Goal: Task Accomplishment & Management: Complete application form

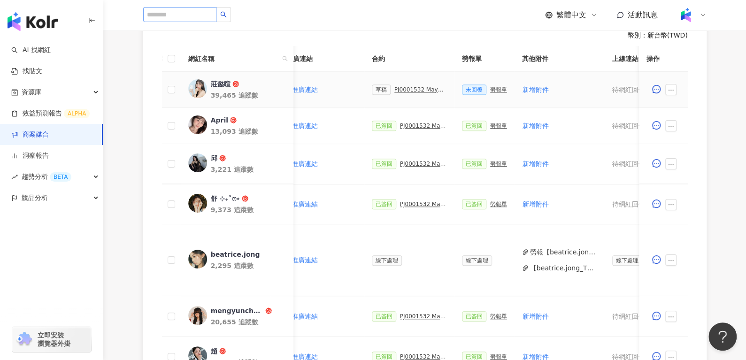
scroll to position [277, 0]
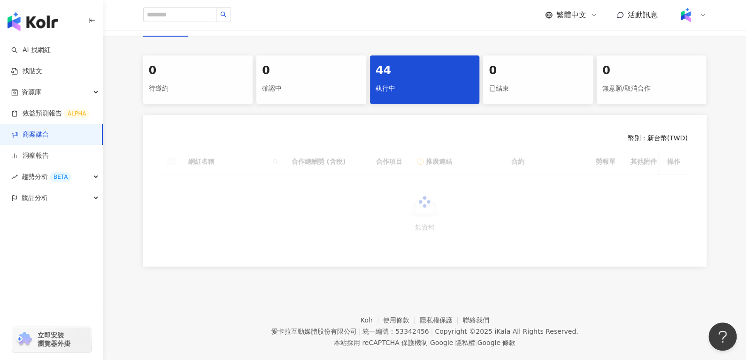
scroll to position [175, 0]
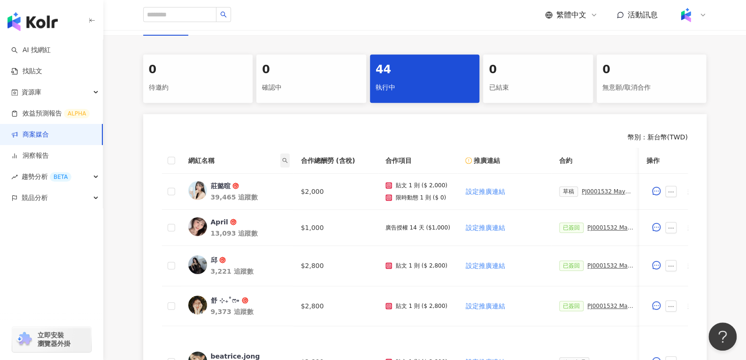
click at [282, 156] on span at bounding box center [284, 161] width 9 height 14
click at [257, 177] on input "text" at bounding box center [242, 180] width 88 height 15
paste input "******"
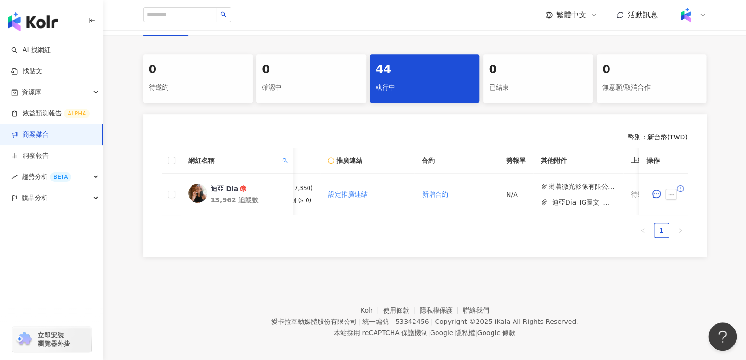
scroll to position [0, 275]
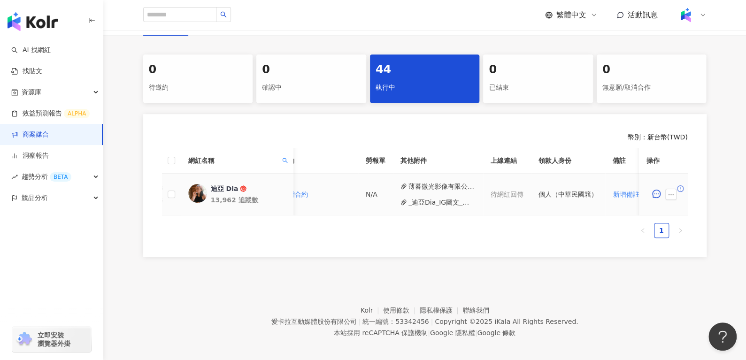
click at [676, 189] on span at bounding box center [673, 194] width 15 height 11
click at [671, 193] on icon "ellipsis" at bounding box center [671, 195] width 7 height 7
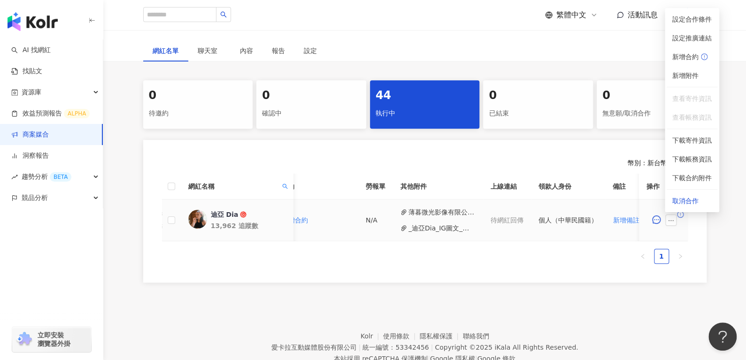
scroll to position [0, 381]
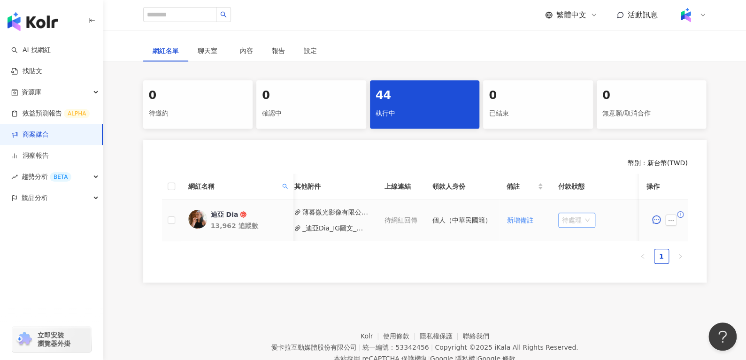
click at [566, 220] on span "待處理" at bounding box center [577, 220] width 30 height 14
click at [573, 255] on div "處理中" at bounding box center [573, 255] width 26 height 10
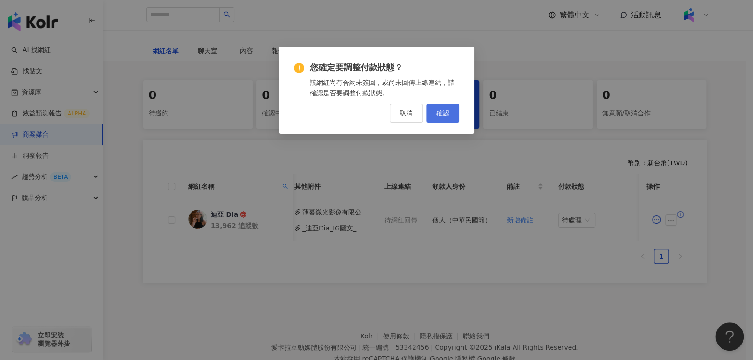
click at [440, 111] on span "確認" at bounding box center [442, 113] width 13 height 8
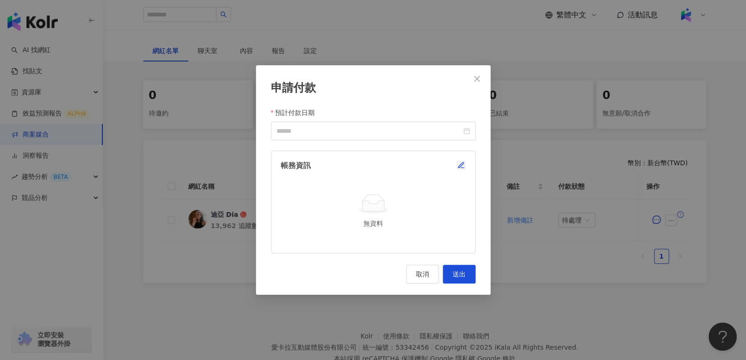
click at [459, 165] on icon "button" at bounding box center [461, 166] width 8 height 8
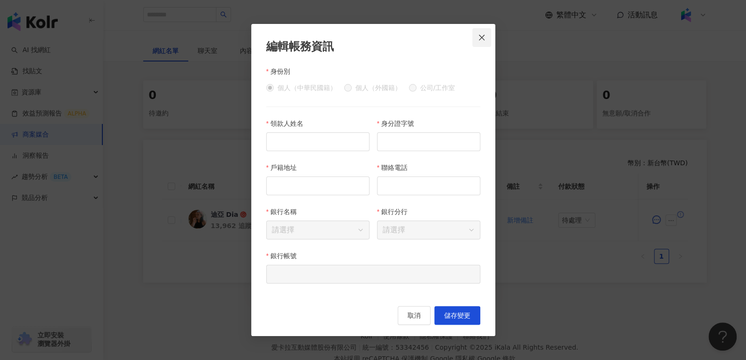
click at [488, 39] on span "Close" at bounding box center [482, 38] width 19 height 8
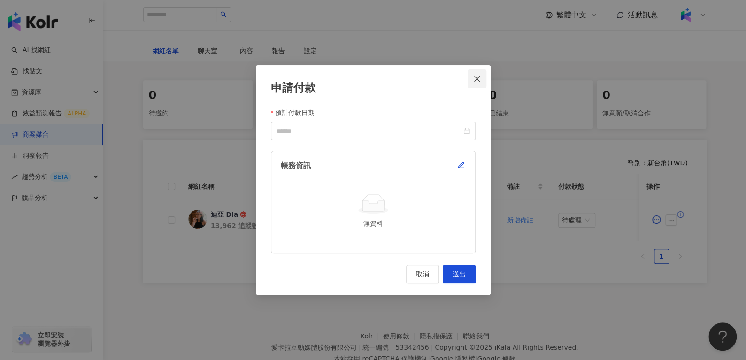
click at [486, 79] on span "Close" at bounding box center [477, 79] width 19 height 8
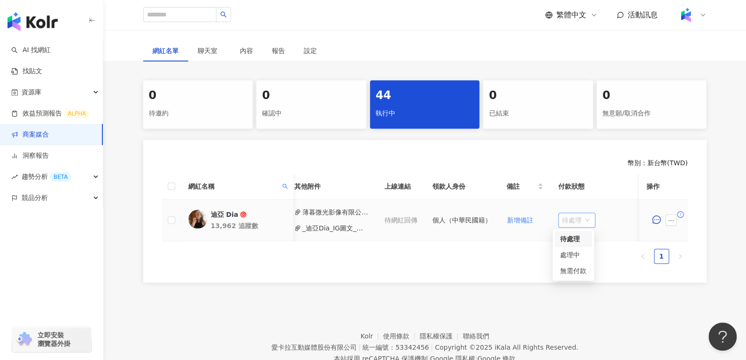
click at [575, 220] on span "待處理" at bounding box center [577, 220] width 30 height 14
click at [581, 257] on div "處理中" at bounding box center [573, 255] width 26 height 10
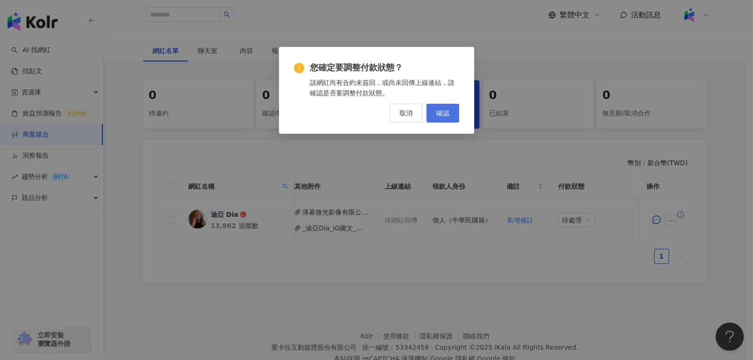
click at [441, 109] on span "確認" at bounding box center [442, 113] width 13 height 8
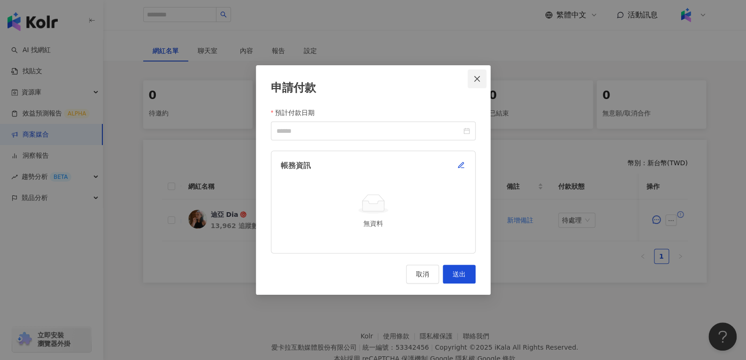
click at [485, 79] on span "Close" at bounding box center [477, 79] width 19 height 8
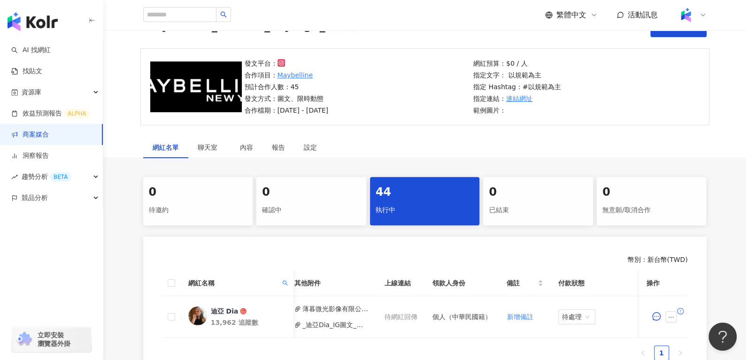
scroll to position [170, 0]
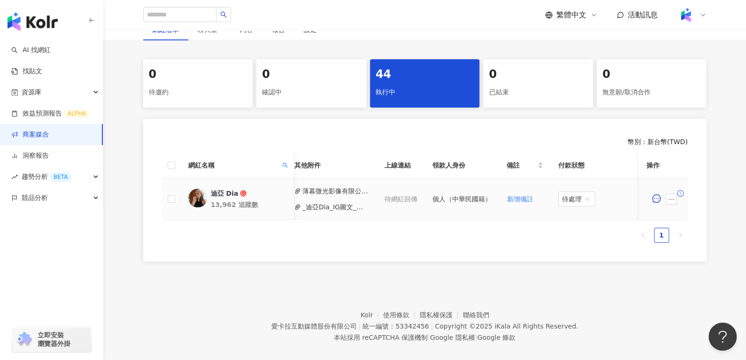
click at [226, 194] on div "迪亞 Dia" at bounding box center [224, 193] width 28 height 9
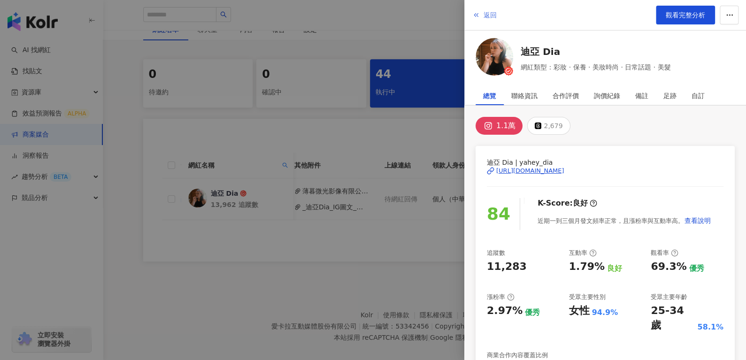
click at [486, 18] on span "返回" at bounding box center [490, 15] width 13 height 8
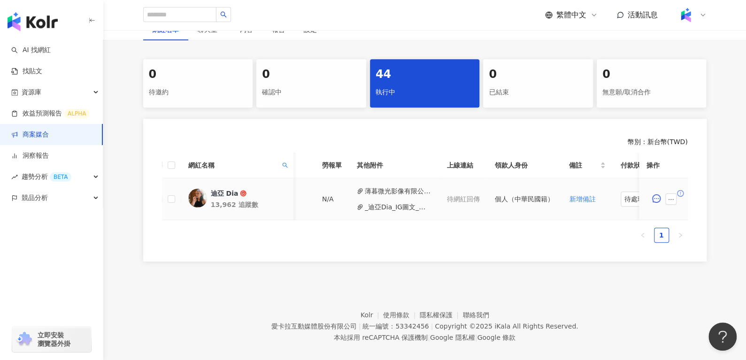
scroll to position [0, 381]
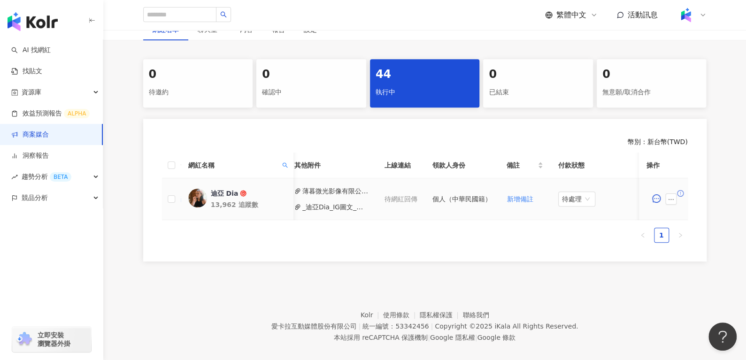
click at [218, 198] on div "迪亞 Dia 13,962 追蹤數" at bounding box center [247, 199] width 75 height 21
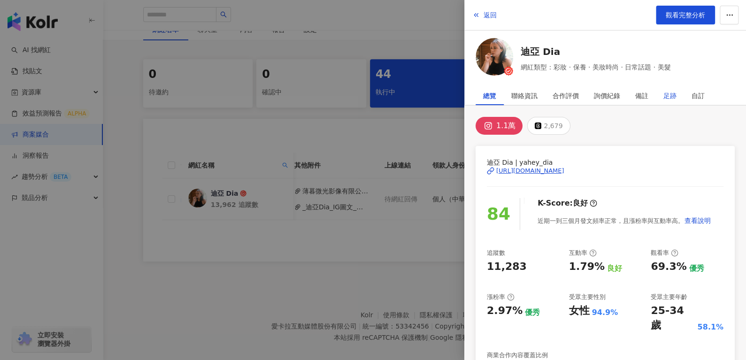
click at [671, 102] on div "足跡" at bounding box center [670, 95] width 13 height 19
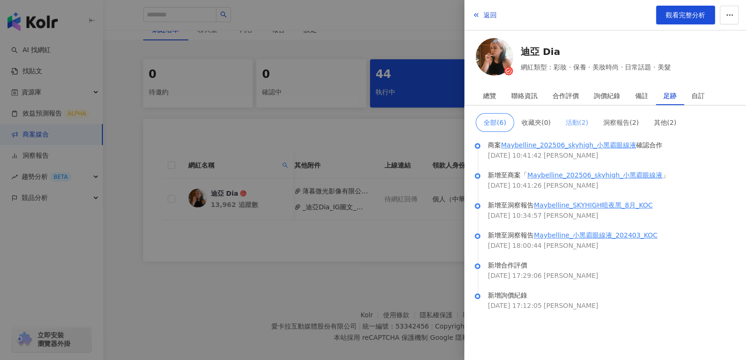
click at [574, 125] on span "活動 ( 2 )" at bounding box center [577, 123] width 23 height 8
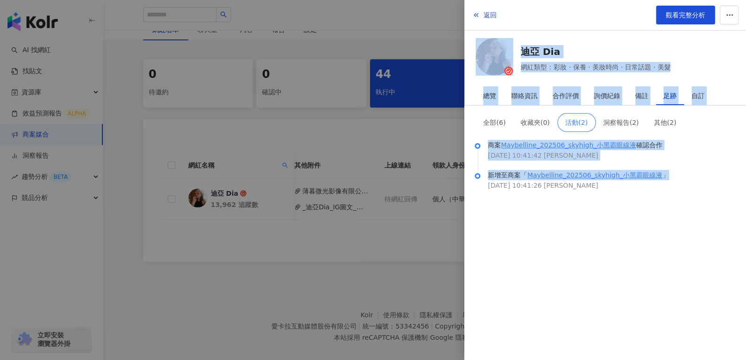
drag, startPoint x: 690, startPoint y: 170, endPoint x: 448, endPoint y: 157, distance: 242.7
click at [448, 157] on div "返回 觀看完整分析 迪亞 Dia 網紅類型：彩妝 · 保養 · 美妝時尚 · 日常話題 · 美髮 總覽 聯絡資訊 合作評價 詢價紀錄 備註 足跡 自訂 1.1…" at bounding box center [373, 180] width 746 height 360
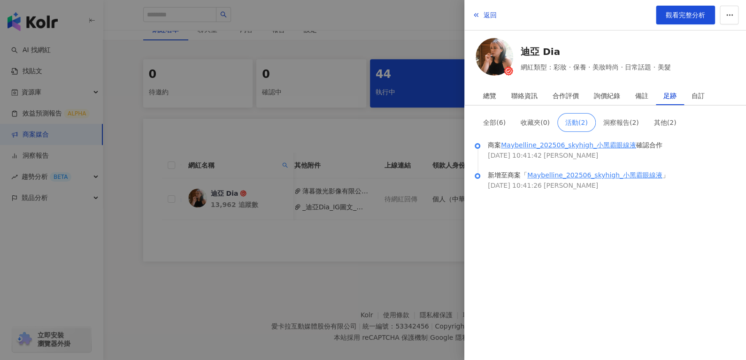
click at [602, 251] on div "全部 ( 6 ) 收藏夾 ( 0 ) 活動 ( 2 ) 洞察報告 ( 2 ) 其他 ( 2 ) 商案 Maybelline_202506_skyhigh_小黑…" at bounding box center [606, 233] width 282 height 255
click at [628, 114] on button "洞察報告 ( 2 )" at bounding box center [621, 122] width 51 height 19
click at [655, 120] on span "其他 ( 2 )" at bounding box center [665, 123] width 23 height 8
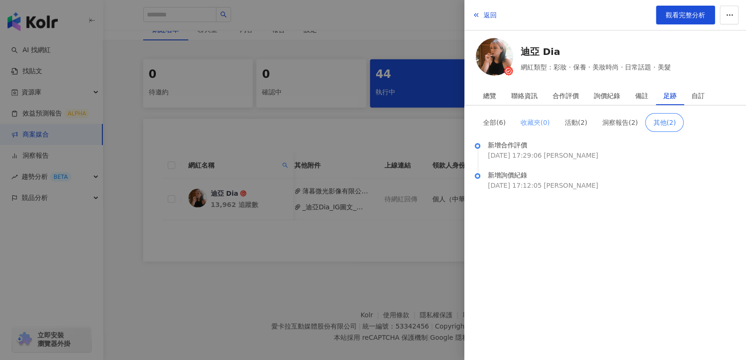
click at [551, 125] on button "收藏夾 ( 0 )" at bounding box center [535, 122] width 44 height 19
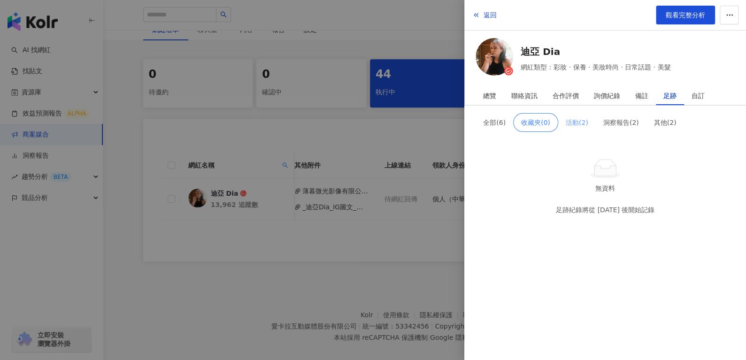
click at [593, 116] on button "活動 ( 2 )" at bounding box center [577, 122] width 38 height 19
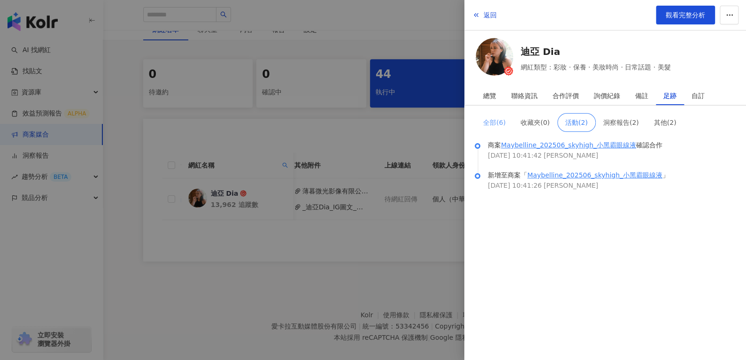
click at [486, 119] on span "全部 ( 6 )" at bounding box center [494, 123] width 23 height 8
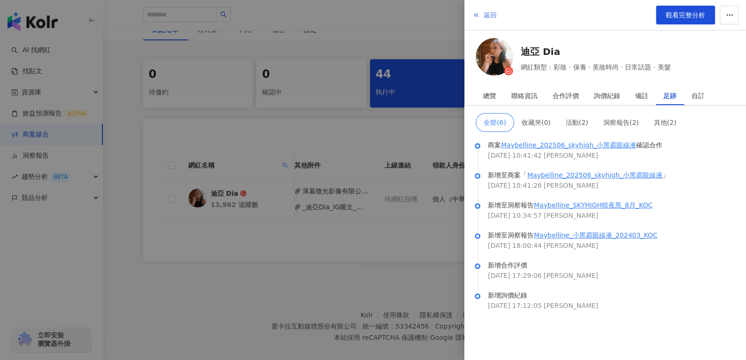
click at [493, 16] on span "返回" at bounding box center [490, 15] width 13 height 8
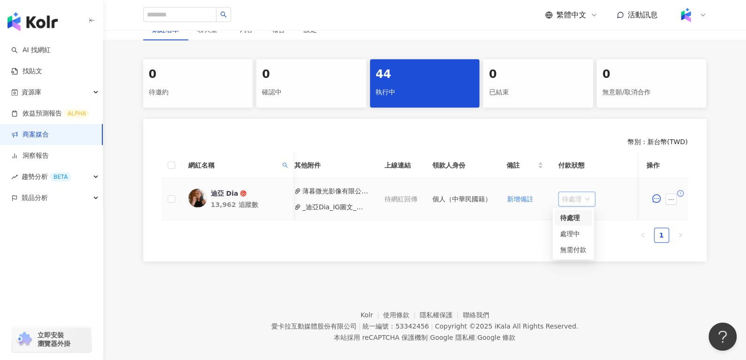
click at [569, 201] on span "待處理" at bounding box center [577, 199] width 30 height 14
click at [573, 234] on div "處理中" at bounding box center [573, 234] width 26 height 10
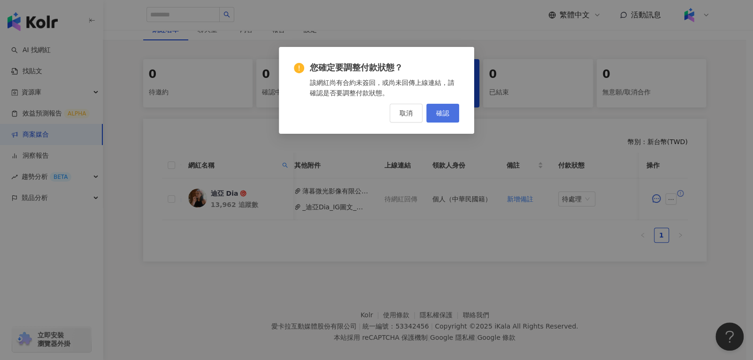
click at [450, 120] on button "確認" at bounding box center [442, 113] width 33 height 19
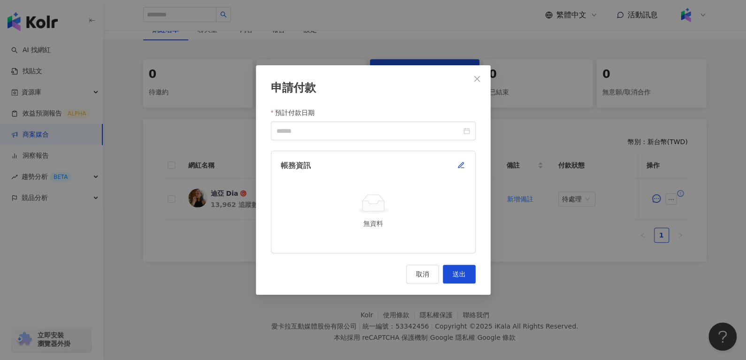
click at [467, 160] on div "帳務資訊 無資料" at bounding box center [373, 202] width 205 height 103
click at [463, 162] on span "button" at bounding box center [461, 166] width 8 height 8
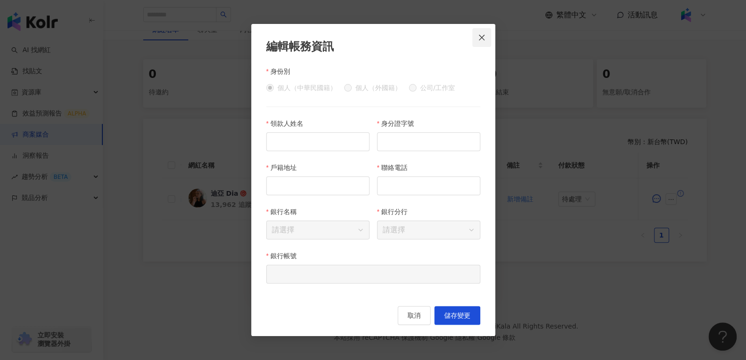
click at [481, 41] on button "Close" at bounding box center [482, 37] width 19 height 19
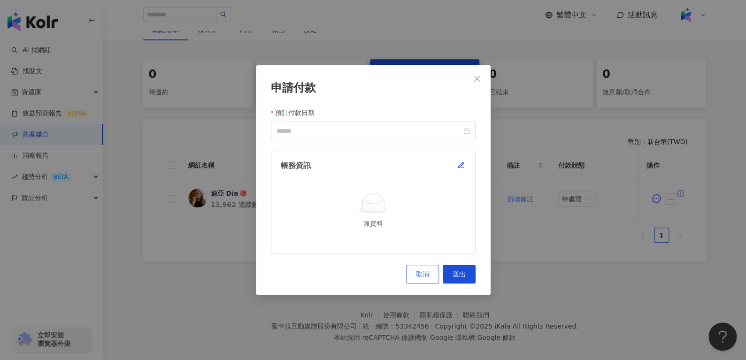
click at [422, 279] on button "取消" at bounding box center [422, 274] width 33 height 19
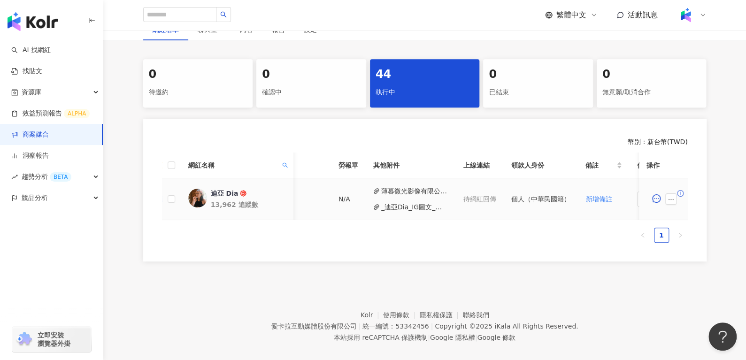
scroll to position [0, 306]
drag, startPoint x: 280, startPoint y: 164, endPoint x: 289, endPoint y: 155, distance: 12.6
click at [289, 155] on th "網紅名稱" at bounding box center [236, 166] width 113 height 26
click at [287, 163] on span at bounding box center [284, 165] width 9 height 14
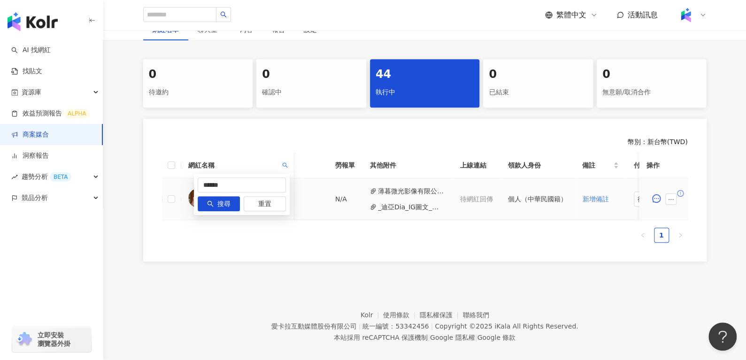
scroll to position [0, 381]
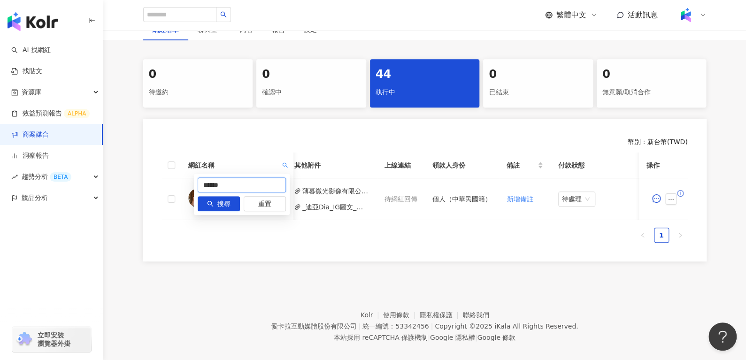
drag, startPoint x: 264, startPoint y: 182, endPoint x: 110, endPoint y: 217, distance: 157.6
click at [110, 190] on body "AI 找網紅 找貼文 資源庫 效益預測報告 ALPHA 商案媒合 洞察報告 趨勢分析 BETA 競品分析 立即安裝 瀏覽器外掛 繁體中文 活動訊息 活動列表 …" at bounding box center [373, 10] width 746 height 360
paste input "text"
type input "***"
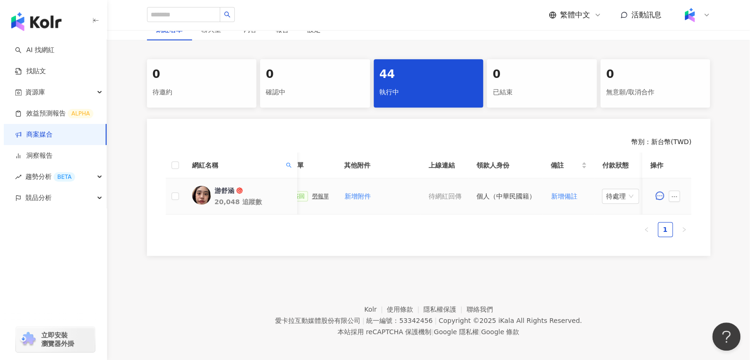
scroll to position [0, 410]
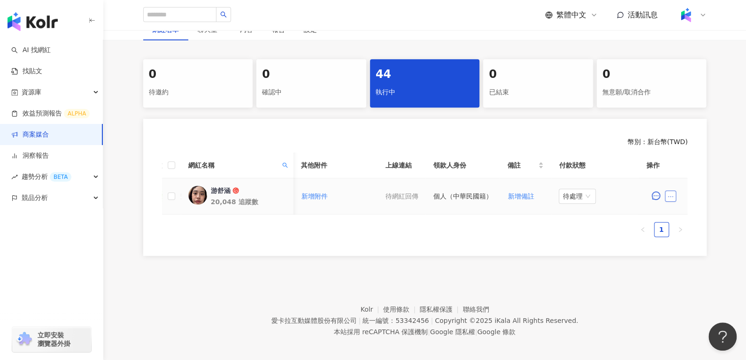
click at [674, 196] on icon "ellipsis" at bounding box center [671, 197] width 7 height 7
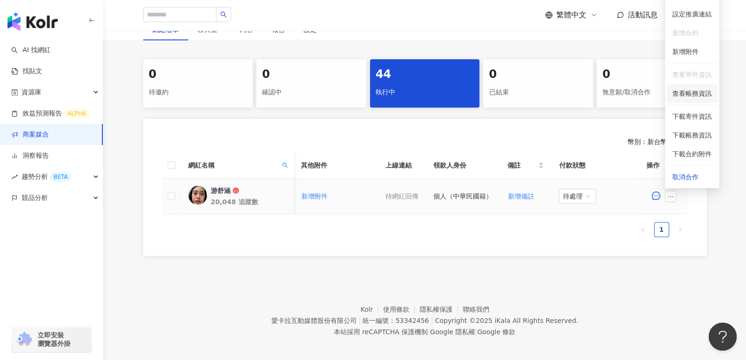
click at [684, 96] on span "查看帳務資訊" at bounding box center [692, 93] width 39 height 10
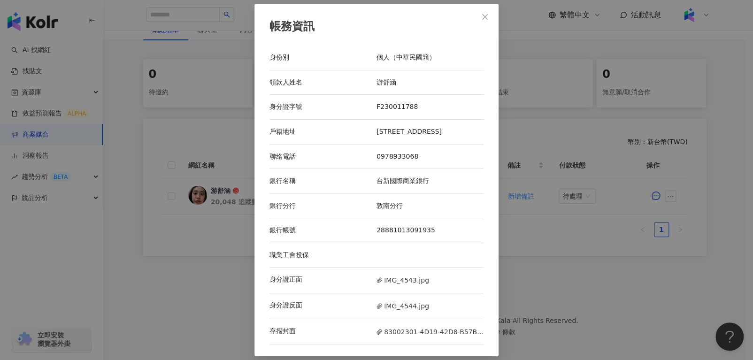
scroll to position [1, 0]
click at [394, 286] on span "IMG_4543.jpg" at bounding box center [403, 280] width 53 height 10
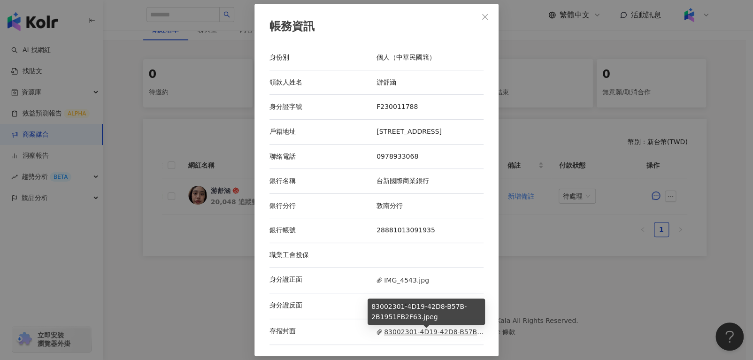
click at [402, 330] on span "83002301-4D19-42D8-B57B-2B1951FB2F63.jpeg" at bounding box center [430, 332] width 107 height 10
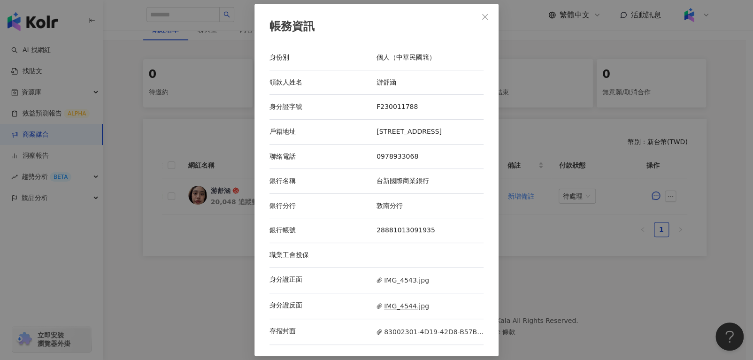
click at [401, 306] on span "IMG_4544.jpg" at bounding box center [403, 306] width 53 height 10
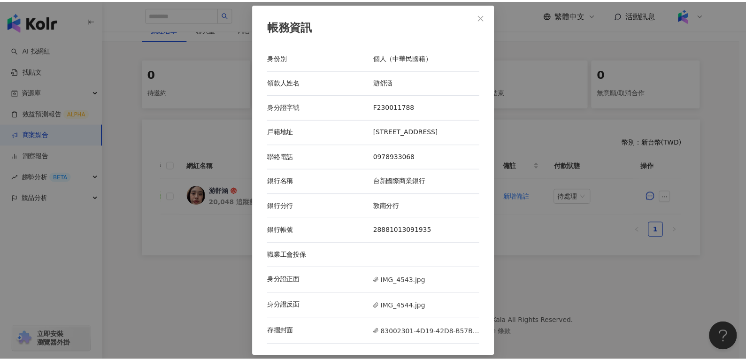
scroll to position [0, 0]
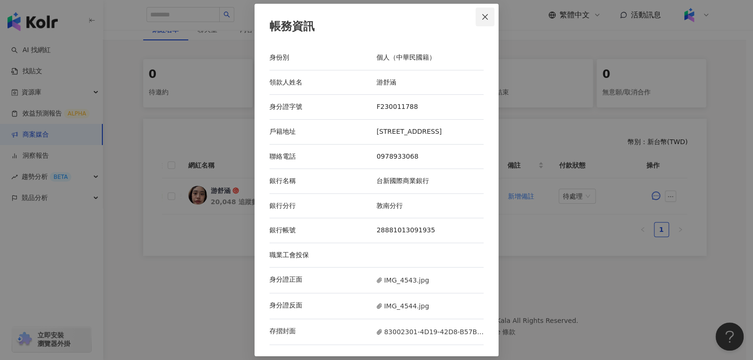
click at [481, 13] on icon "close" at bounding box center [485, 17] width 8 height 8
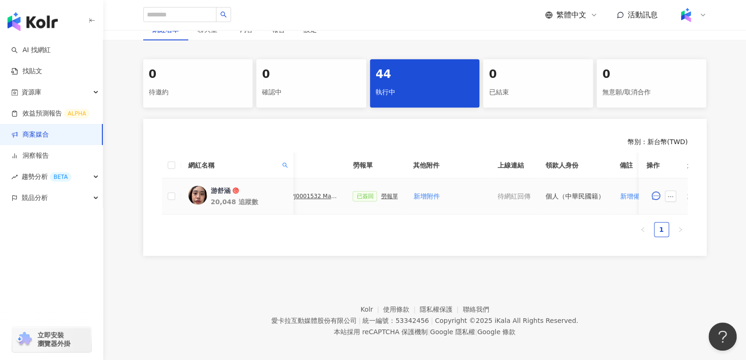
scroll to position [0, 285]
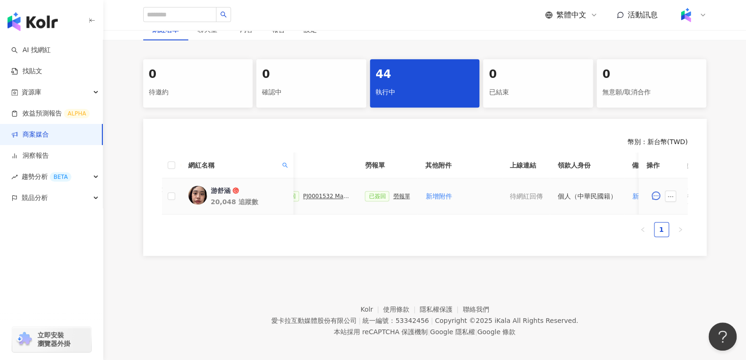
click at [396, 194] on div "勞報單" at bounding box center [401, 196] width 17 height 7
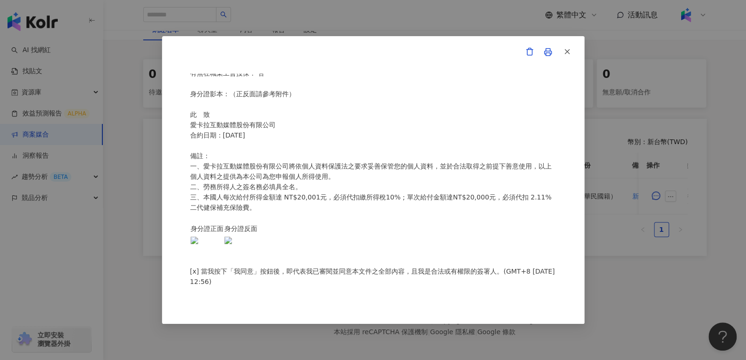
scroll to position [182, 0]
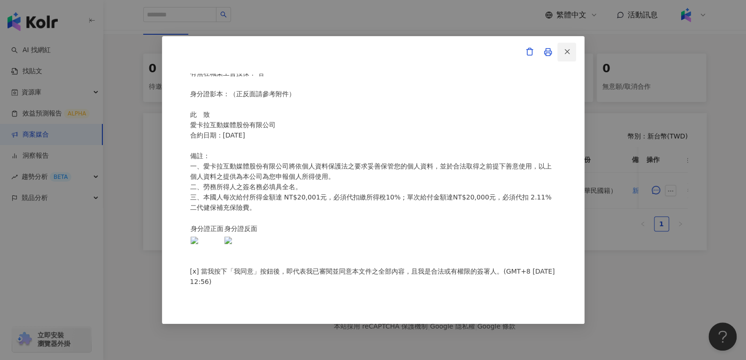
click at [565, 48] on icon "button" at bounding box center [567, 51] width 8 height 8
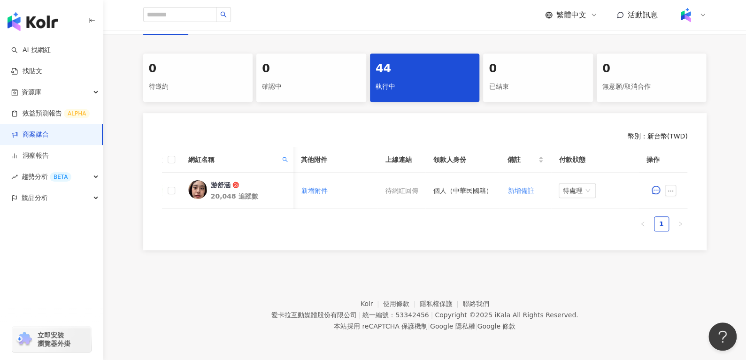
scroll to position [0, 0]
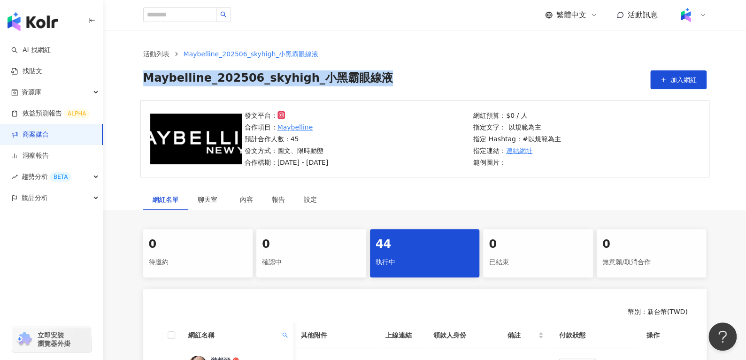
drag, startPoint x: 364, startPoint y: 84, endPoint x: 128, endPoint y: 84, distance: 236.7
click at [128, 84] on div "活動列表 Maybelline_202506_skyhigh_小黑霸眼線液 Maybelline_202506_skyhigh_小黑霸眼線液 加入網紅" at bounding box center [424, 69] width 601 height 40
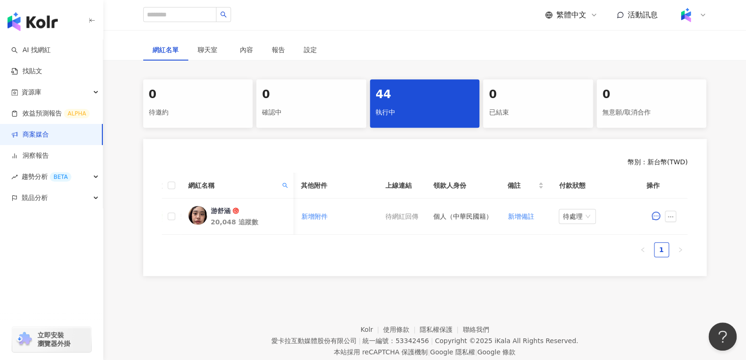
scroll to position [182, 0]
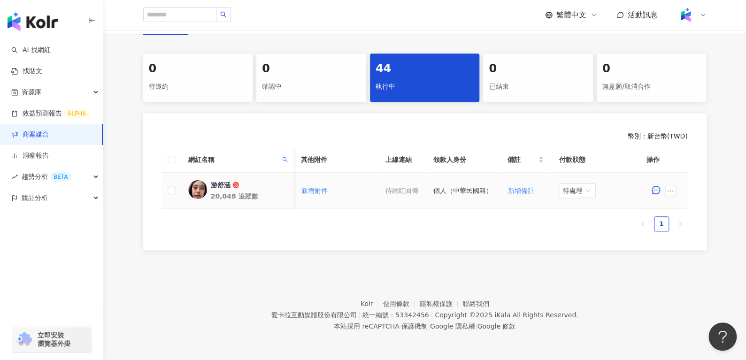
click at [222, 180] on div "游舒涵" at bounding box center [220, 184] width 20 height 9
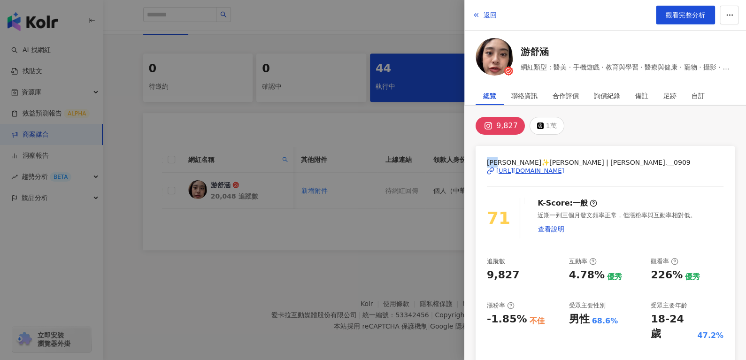
drag, startPoint x: 485, startPoint y: 164, endPoint x: 505, endPoint y: 162, distance: 20.9
click at [505, 162] on div "游舒涵✨Elaine | elaine.__0909 https://www.instagram.com/elaine.__0909/ 71 K-Score …" at bounding box center [605, 306] width 259 height 321
copy span "游舒涵"
click at [484, 16] on span "返回" at bounding box center [490, 15] width 13 height 8
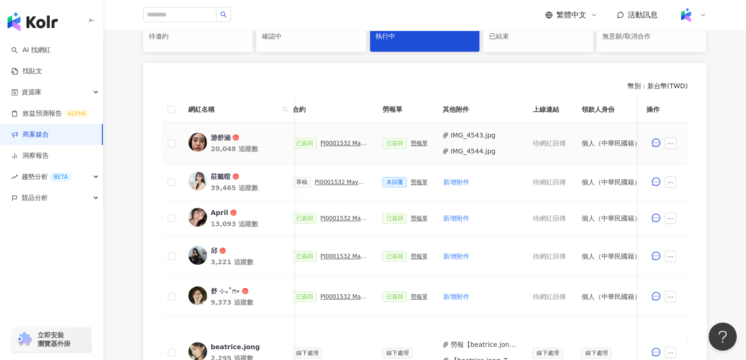
scroll to position [0, 268]
click at [468, 137] on button "IMG_4543.jpg" at bounding box center [472, 135] width 45 height 10
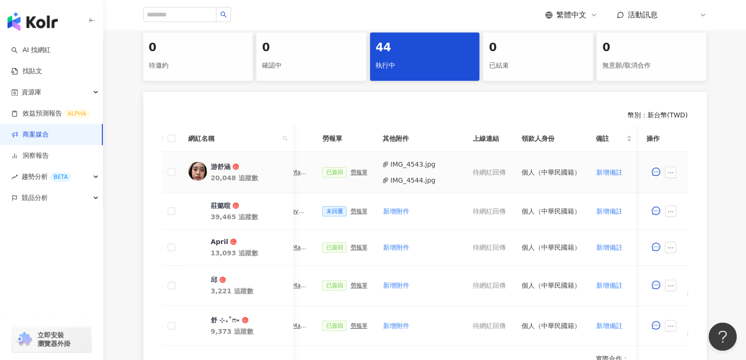
scroll to position [0, 332]
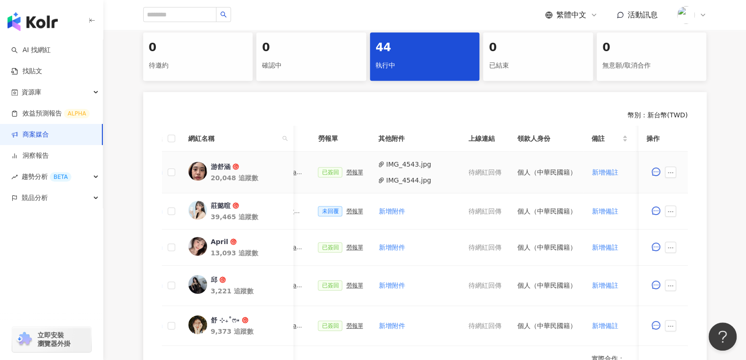
click at [346, 174] on div "勞報單" at bounding box center [354, 172] width 17 height 7
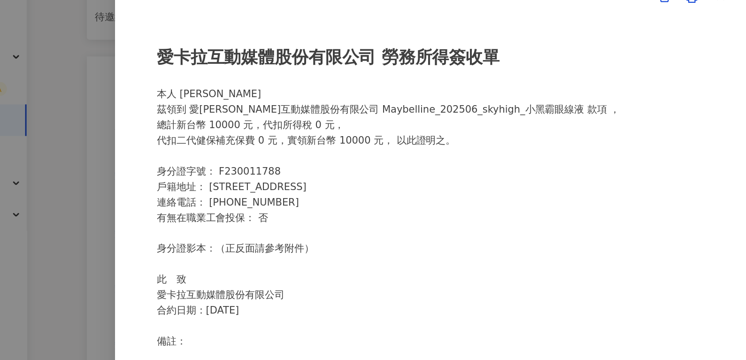
scroll to position [197, 0]
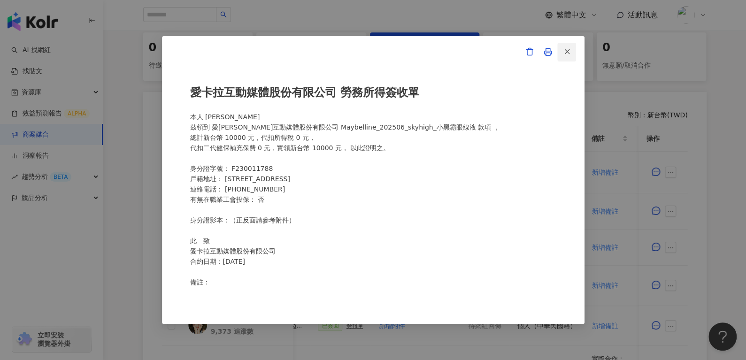
click at [571, 56] on icon "button" at bounding box center [567, 51] width 8 height 8
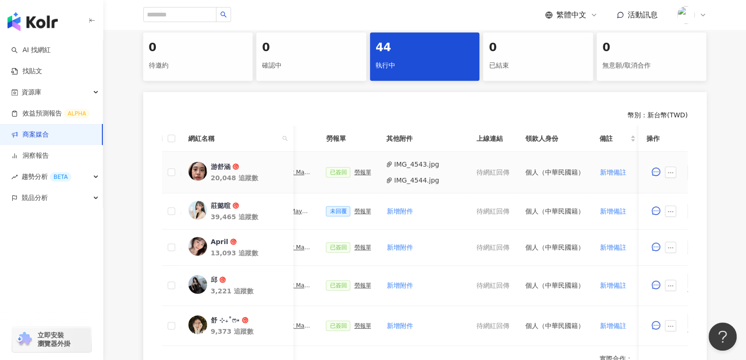
scroll to position [0, 416]
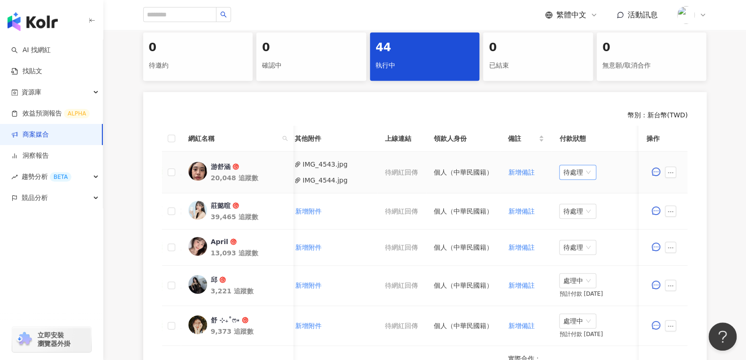
click at [574, 175] on span "待處理" at bounding box center [578, 172] width 30 height 14
click at [573, 205] on div "處理中" at bounding box center [573, 207] width 26 height 10
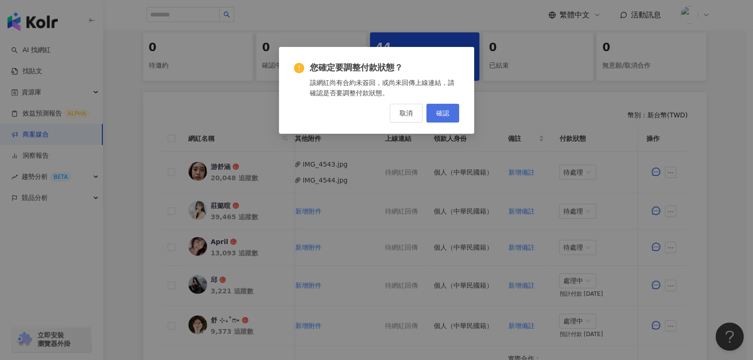
click at [442, 118] on button "確認" at bounding box center [442, 113] width 33 height 19
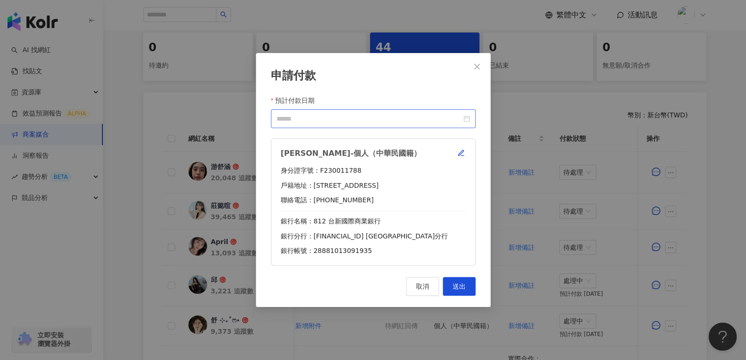
click at [471, 120] on div at bounding box center [373, 118] width 205 height 19
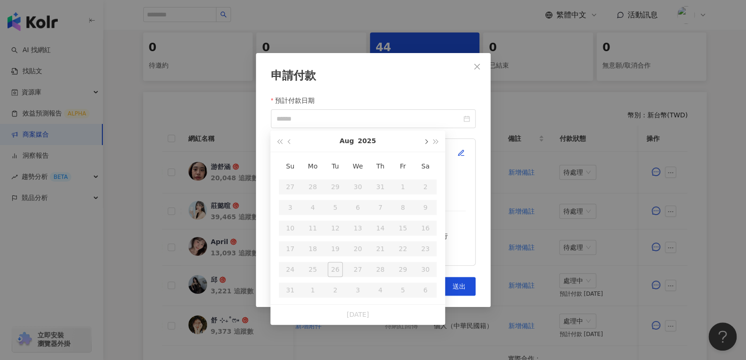
click at [426, 145] on button "button" at bounding box center [425, 141] width 10 height 21
type input "**********"
click at [361, 213] on div "10" at bounding box center [357, 207] width 15 height 15
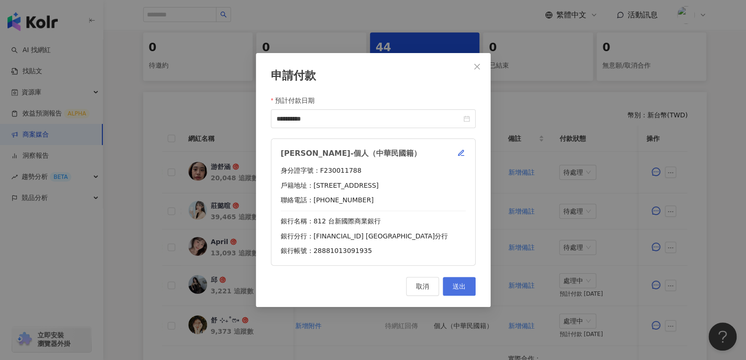
click at [447, 287] on button "送出" at bounding box center [459, 286] width 33 height 19
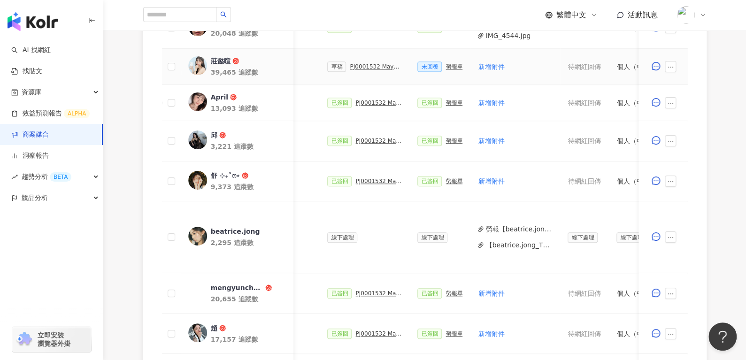
scroll to position [249, 0]
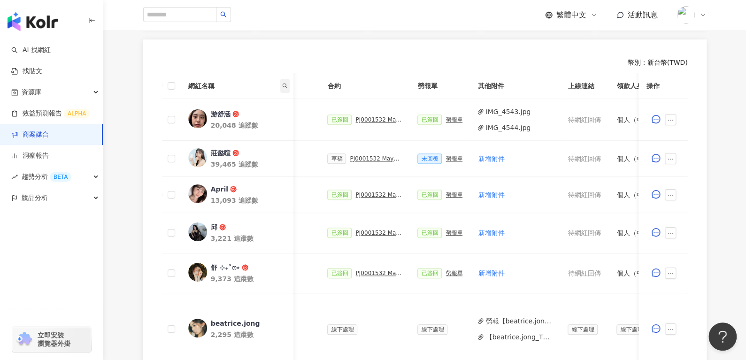
click at [284, 87] on icon "search" at bounding box center [285, 86] width 6 height 6
drag, startPoint x: 263, startPoint y: 106, endPoint x: 251, endPoint y: 106, distance: 11.8
click at [256, 106] on input "text" at bounding box center [242, 105] width 88 height 15
paste input "*****"
type input "*****"
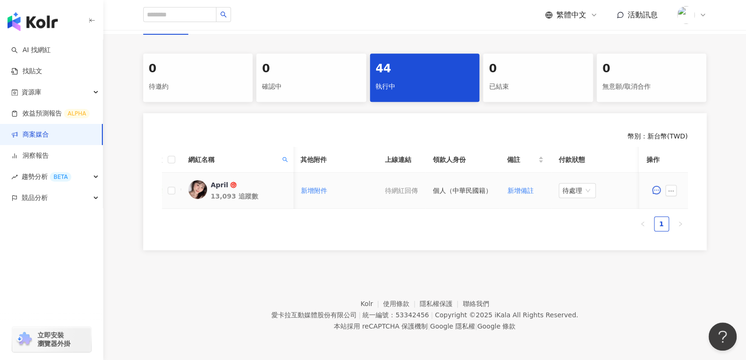
scroll to position [0, 229]
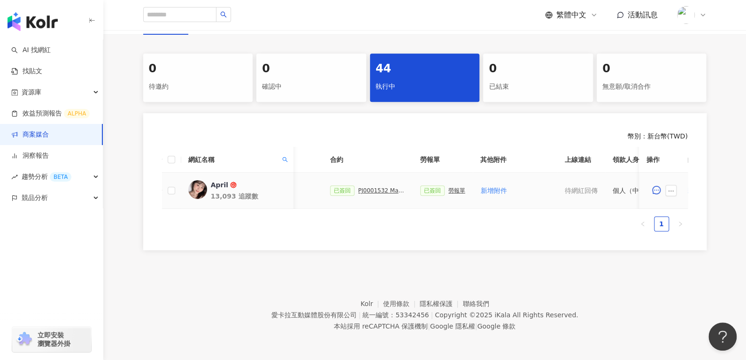
click at [455, 187] on div "勞報單" at bounding box center [457, 190] width 17 height 7
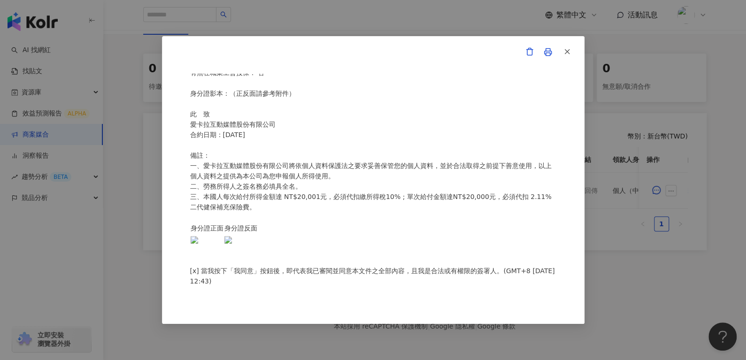
scroll to position [201, 0]
click at [571, 49] on button "button" at bounding box center [567, 52] width 19 height 19
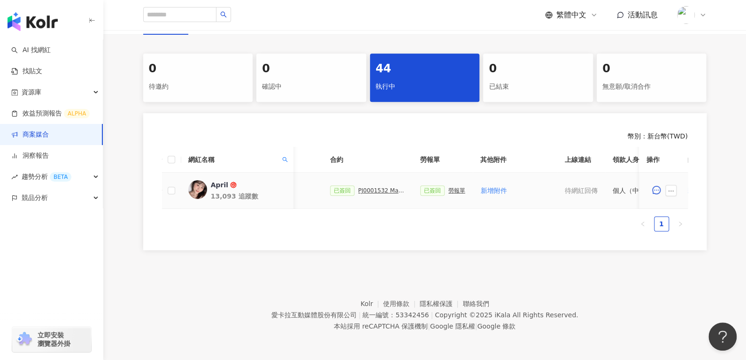
click at [362, 187] on div "PJ0001532 Maybelline_202506_skyhigh_小黑霸眼線液" at bounding box center [381, 190] width 47 height 7
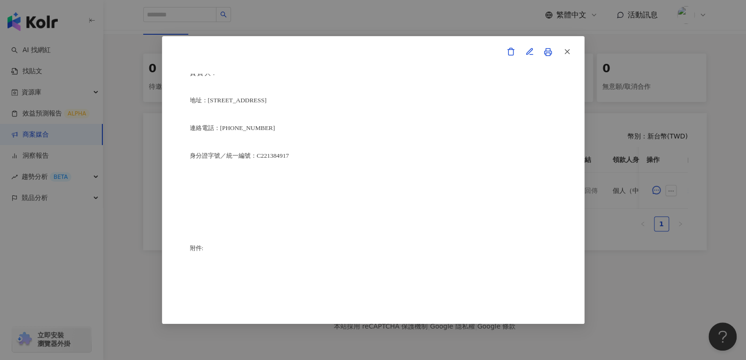
scroll to position [2178, 0]
click at [567, 51] on icon "button" at bounding box center [567, 51] width 8 height 8
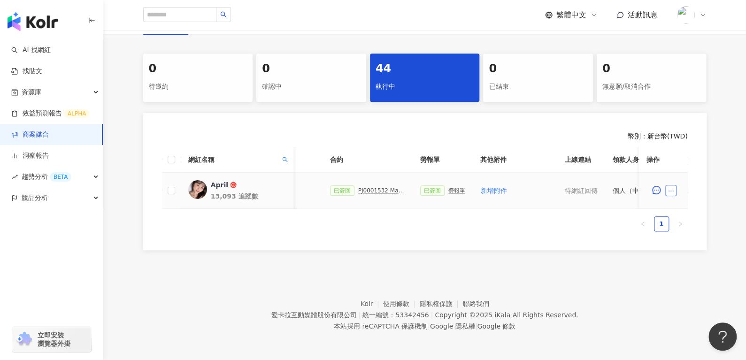
click at [674, 188] on icon "ellipsis" at bounding box center [671, 191] width 7 height 7
click at [697, 83] on span "查看帳務資訊" at bounding box center [692, 88] width 39 height 10
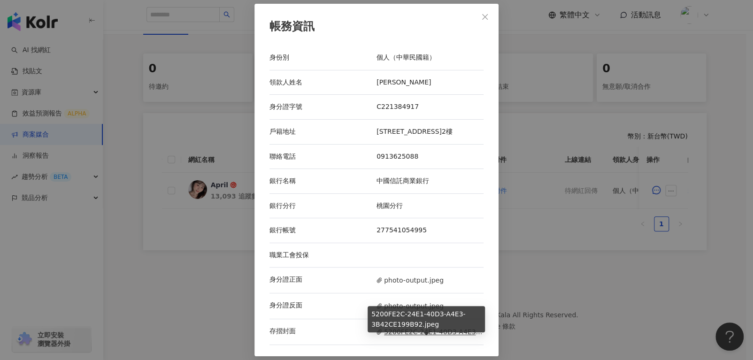
click at [394, 333] on span "5200FE2C-24E1-40D3-A4E3-3B42CE199B92.jpeg" at bounding box center [430, 332] width 107 height 10
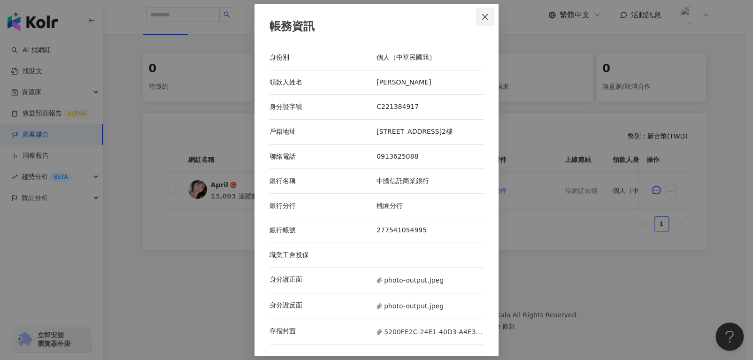
click at [482, 9] on button "Close" at bounding box center [485, 17] width 19 height 19
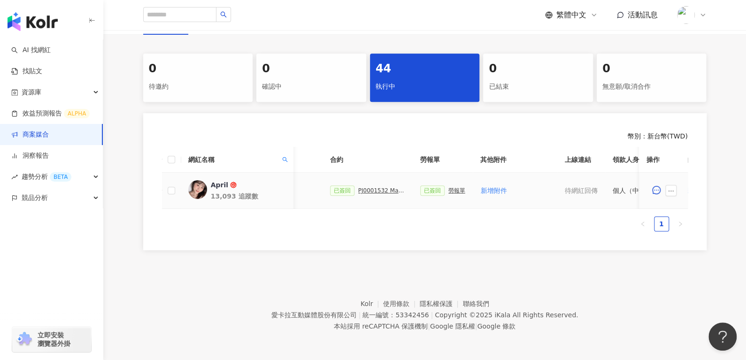
click at [358, 187] on div "PJ0001532 Maybelline_202506_skyhigh_小黑霸眼線液" at bounding box center [381, 190] width 47 height 7
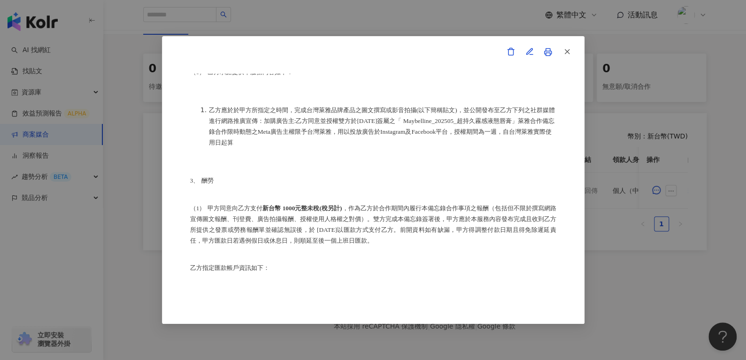
scroll to position [217, 0]
drag, startPoint x: 354, startPoint y: 240, endPoint x: 422, endPoint y: 244, distance: 67.7
click at [420, 246] on p "（1） 甲方同意向乙方支付 新台幣 1000元整未稅(稅另計) ，作為乙方於合作期間內履行本備忘錄合作事項之報酬（包括但不限於撰寫網路宣傳圖文報酬、刊登費、廣…" at bounding box center [373, 225] width 366 height 43
click at [319, 187] on p "3、 酬勞" at bounding box center [373, 182] width 366 height 11
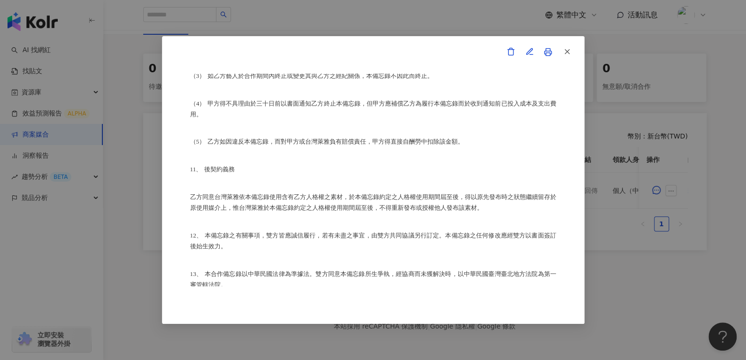
scroll to position [1817, 0]
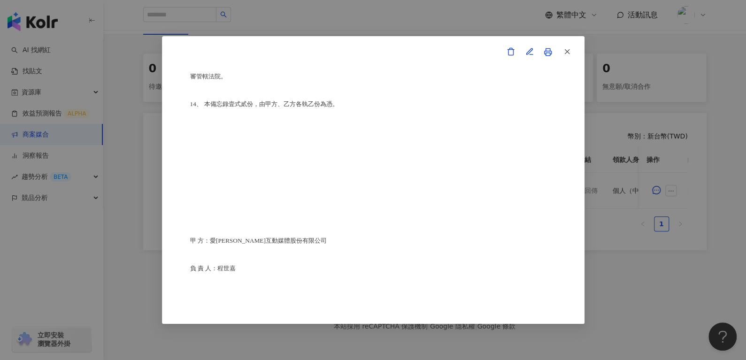
drag, startPoint x: 560, startPoint y: 194, endPoint x: 543, endPoint y: 146, distance: 51.1
click at [560, 194] on div "合作備忘錄 甲方：愛卡拉互動媒體股份有限公司 乙方：尤翊寧 茲因甲方委託乙方尤翊寧進行台灣萊雅股份有限公司(以下簡稱台灣萊雅)旗下品牌Maybelline之 …" at bounding box center [373, 180] width 423 height 288
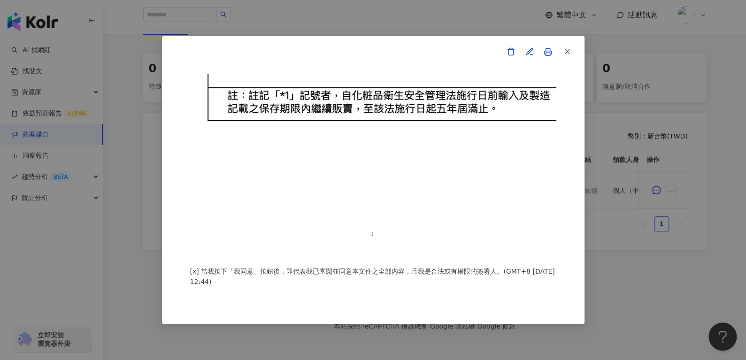
click at [572, 47] on button "button" at bounding box center [567, 52] width 19 height 19
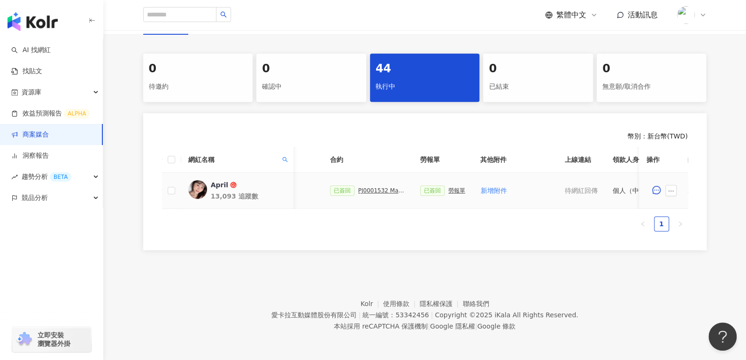
scroll to position [0, 409]
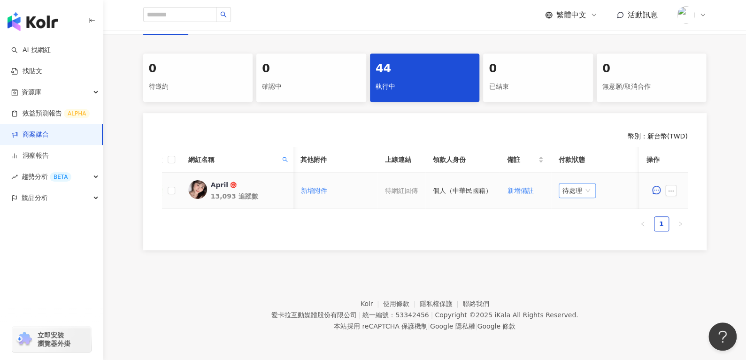
click at [569, 185] on span "待處理" at bounding box center [578, 191] width 30 height 14
click at [569, 220] on div "處理中" at bounding box center [573, 225] width 26 height 10
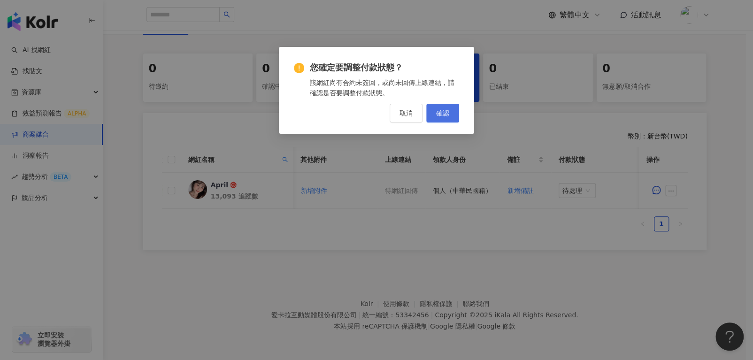
click at [439, 112] on span "確認" at bounding box center [442, 113] width 13 height 8
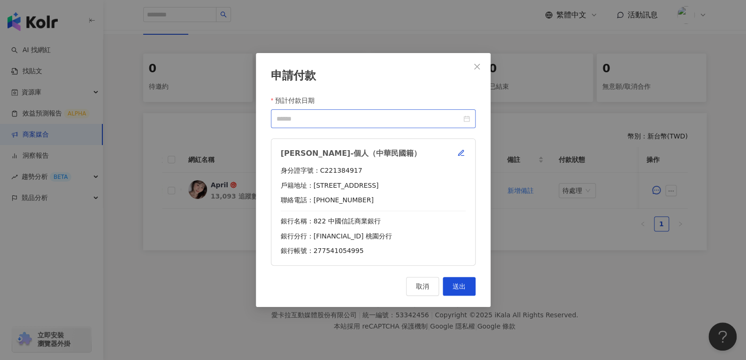
click at [472, 119] on div at bounding box center [373, 118] width 205 height 19
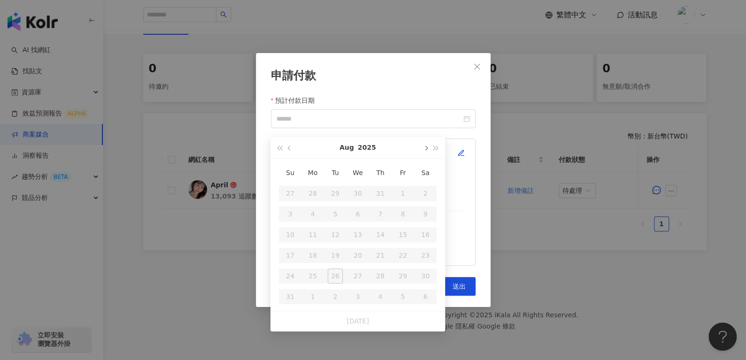
click at [422, 141] on button "button" at bounding box center [425, 147] width 10 height 21
type input "**********"
click at [358, 207] on div "10" at bounding box center [357, 214] width 15 height 15
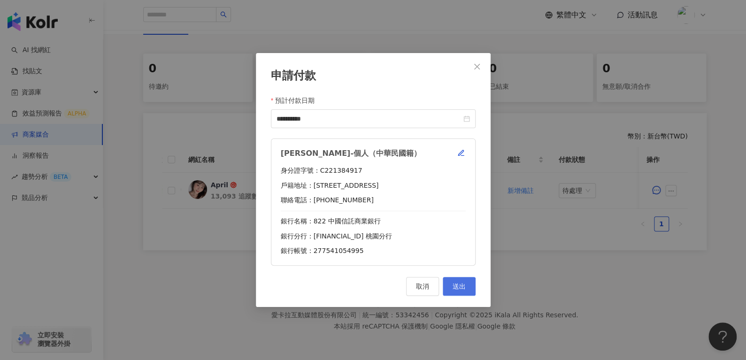
click at [465, 295] on button "送出" at bounding box center [459, 286] width 33 height 19
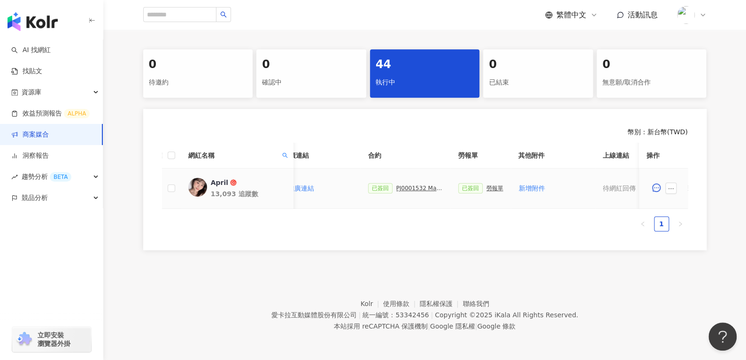
scroll to position [0, 175]
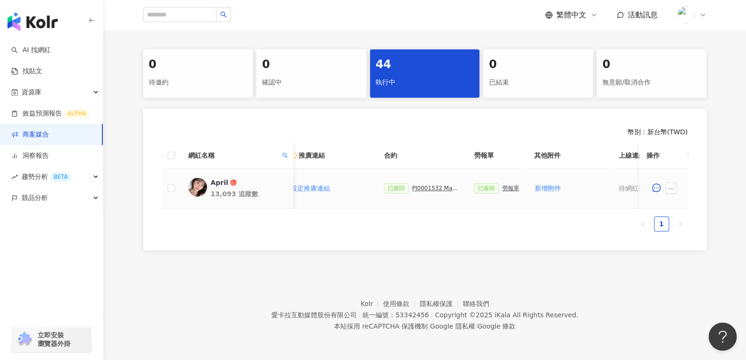
click at [505, 185] on div "勞報單" at bounding box center [511, 188] width 17 height 7
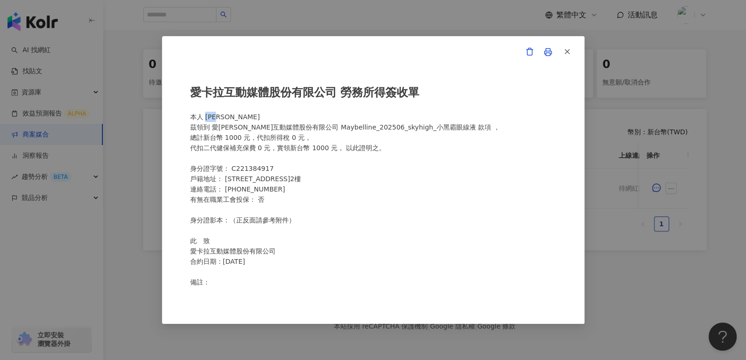
drag, startPoint x: 206, startPoint y: 118, endPoint x: 242, endPoint y: 120, distance: 36.2
click at [242, 120] on div "愛卡拉互動媒體股份有限公司 勞務所得簽收單 本人 尤翊寧 茲領到 愛卡拉互動媒體股份有限公司 Maybelline_202506_skyhigh_小黑霸眼線液…" at bounding box center [373, 180] width 366 height 213
copy div "尤翊寧"
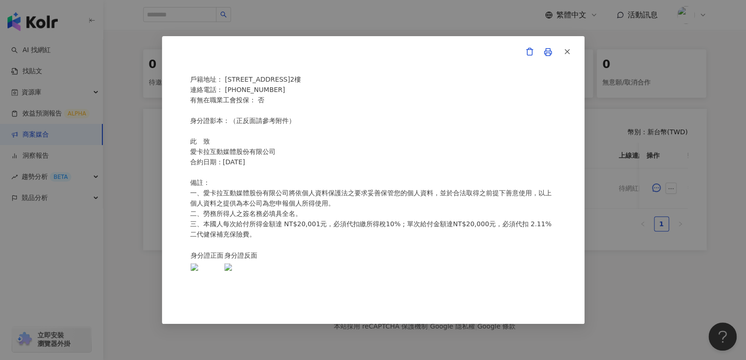
scroll to position [0, 0]
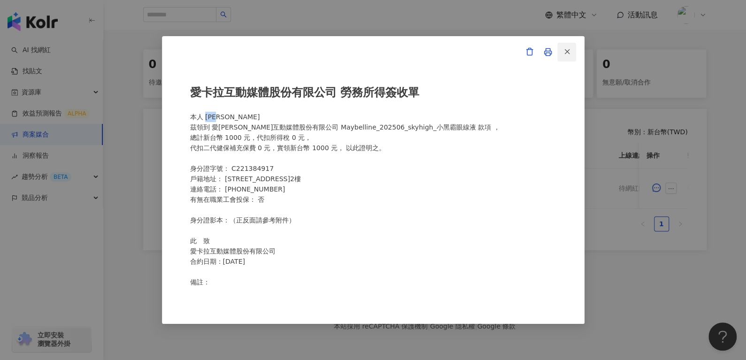
click at [571, 48] on button "button" at bounding box center [567, 52] width 19 height 19
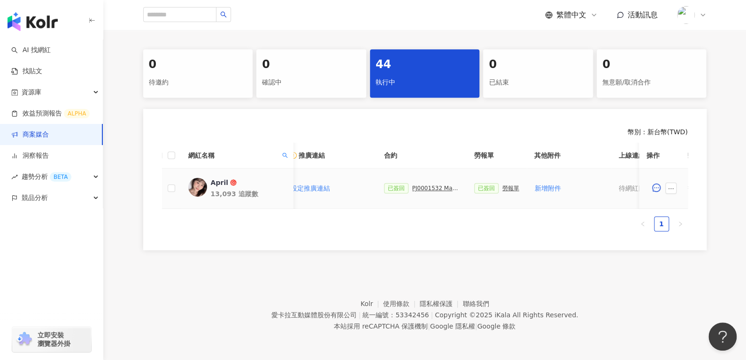
click at [412, 189] on div "已簽回 PJ0001532 Maybelline_202506_skyhigh_小黑霸眼線液" at bounding box center [421, 188] width 75 height 10
click at [410, 183] on div "已簽回 PJ0001532 Maybelline_202506_skyhigh_小黑霸眼線液" at bounding box center [421, 188] width 75 height 10
click at [412, 187] on div "PJ0001532 Maybelline_202506_skyhigh_小黑霸眼線液" at bounding box center [435, 188] width 47 height 7
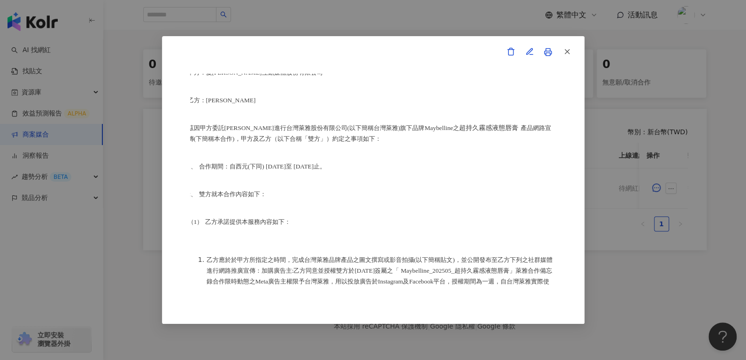
scroll to position [66, 2]
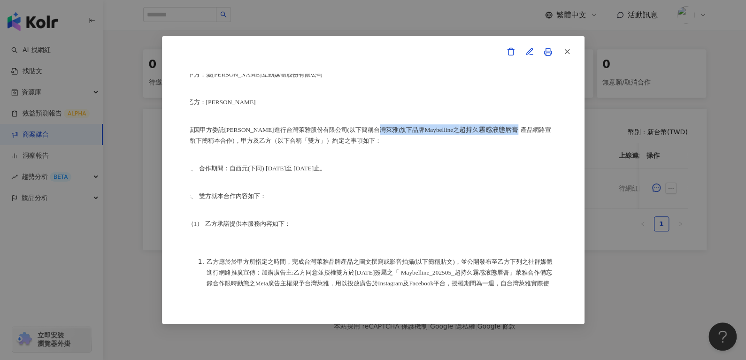
drag, startPoint x: 411, startPoint y: 131, endPoint x: 509, endPoint y: 128, distance: 97.3
click at [509, 128] on p "茲因甲方委託乙方尤翊寧進行台灣萊雅股份有限公司(以下簡稱台灣萊雅)旗下品牌Maybelline之 超持久霧感液態唇膏 產品網路宣傳(下簡稱本合作)，甲方及乙方…" at bounding box center [371, 135] width 366 height 22
copy p "Maybelline之 超持久霧感液態唇膏"
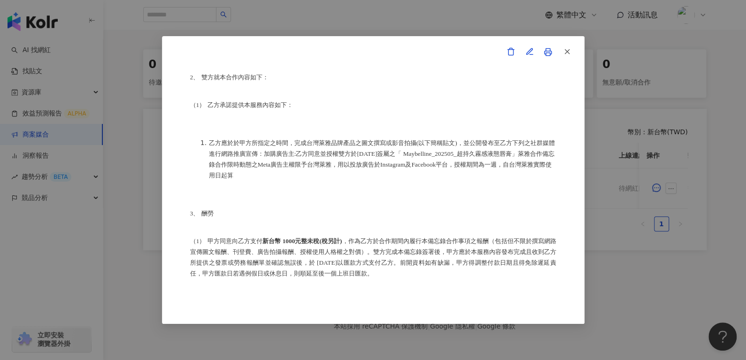
scroll to position [185, 0]
drag, startPoint x: 448, startPoint y: 158, endPoint x: 541, endPoint y: 154, distance: 93.1
click at [541, 154] on span "乙方應於於甲方所指定之時間，完成台灣萊雅品牌產品之圖文撰寫或影音拍攝(以下簡稱貼文)，並公開發布至乙方下列之社群媒體進行網路推廣宣傳：加購廣告主:乙方同意並授…" at bounding box center [382, 159] width 346 height 39
click at [457, 163] on li "乙方應於於甲方所指定之時間，完成台灣萊雅品牌產品之圖文撰寫或影音拍攝(以下簡稱貼文)，並公開發布至乙方下列之社群媒體進行網路推廣宣傳：加購廣告主:乙方同意並授…" at bounding box center [383, 159] width 348 height 43
drag, startPoint x: 450, startPoint y: 157, endPoint x: 226, endPoint y: 171, distance: 224.5
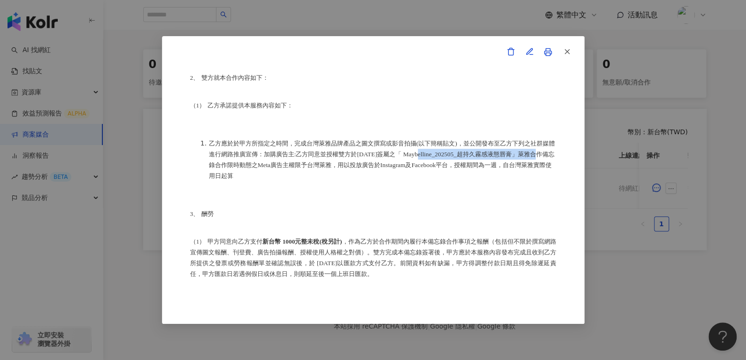
click at [226, 171] on li "乙方應於於甲方所指定之時間，完成台灣萊雅品牌產品之圖文撰寫或影音拍攝(以下簡稱貼文)，並公開發布至乙方下列之社群媒體進行網路推廣宣傳：加購廣告主:乙方同意並授…" at bounding box center [383, 159] width 348 height 43
copy span "Maybelline_202505_超持久霧感液態唇膏"
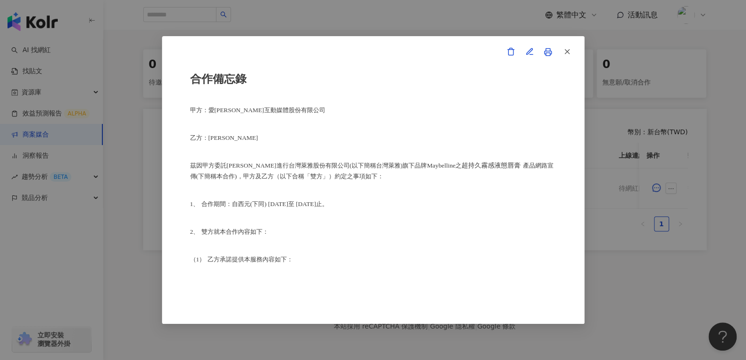
scroll to position [22, 0]
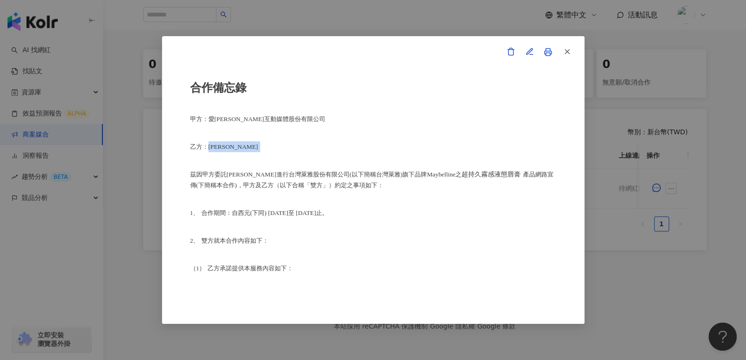
drag, startPoint x: 210, startPoint y: 151, endPoint x: 241, endPoint y: 147, distance: 31.4
click at [241, 147] on p "乙方：尤翊寧" at bounding box center [373, 146] width 366 height 11
copy p "尤翊寧"
click at [577, 45] on div "合作備忘錄 甲方：愛卡拉互動媒體股份有限公司 乙方：尤翊寧 茲因甲方委託乙方尤翊寧進行台灣萊雅股份有限公司(以下簡稱台灣萊雅)旗下品牌Maybelline之 …" at bounding box center [373, 180] width 423 height 288
click at [567, 54] on icon "button" at bounding box center [567, 51] width 8 height 8
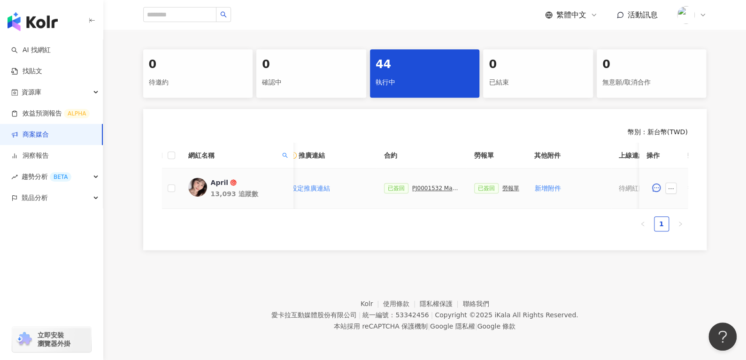
click at [416, 187] on div "PJ0001532 Maybelline_202506_skyhigh_小黑霸眼線液" at bounding box center [435, 188] width 47 height 7
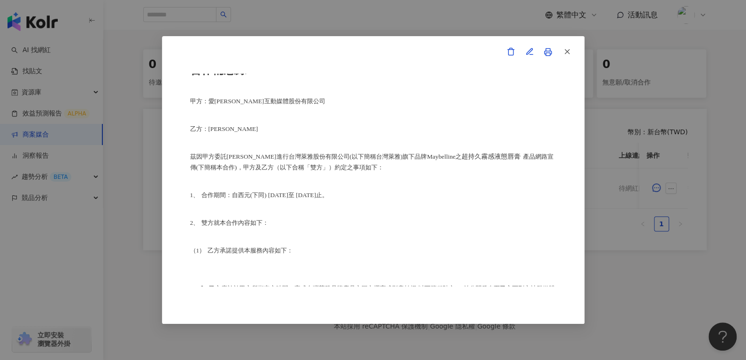
scroll to position [107, 0]
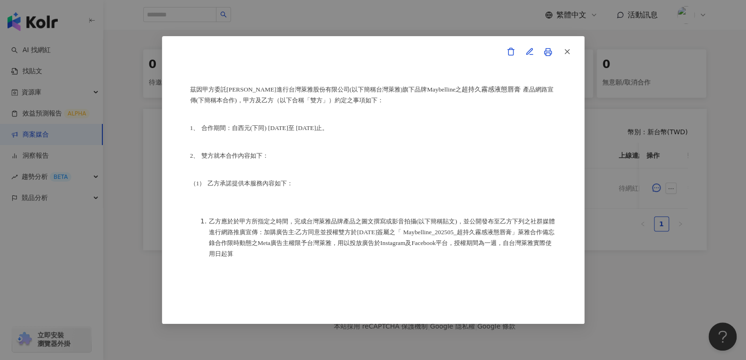
drag, startPoint x: 289, startPoint y: 247, endPoint x: 394, endPoint y: 261, distance: 105.2
click at [394, 259] on li "乙方應於於甲方所指定之時間，完成台灣萊雅品牌產品之圖文撰寫或影音拍攝(以下簡稱貼文)，並公開發布至乙方下列之社群媒體進行網路推廣宣傳：加購廣告主:乙方同意並授…" at bounding box center [383, 237] width 348 height 43
copy span "限時動態之Meta廣告主權限予台灣萊雅，用以投放廣告於Instagram及Facebook平台，授權期間為一週，自台灣萊雅實際使用日起算"
drag, startPoint x: 566, startPoint y: 40, endPoint x: 568, endPoint y: 45, distance: 5.1
click at [568, 43] on div "合作備忘錄 甲方：愛卡拉互動媒體股份有限公司 乙方：尤翊寧 茲因甲方委託乙方尤翊寧進行台灣萊雅股份有限公司(以下簡稱台灣萊雅)旗下品牌Maybelline之 …" at bounding box center [373, 180] width 423 height 288
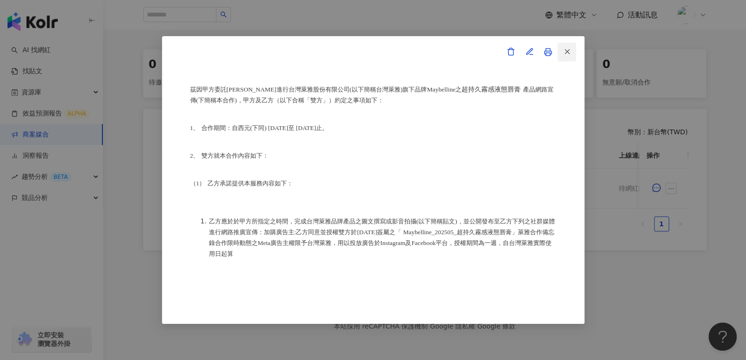
click at [568, 46] on span "button" at bounding box center [567, 51] width 8 height 10
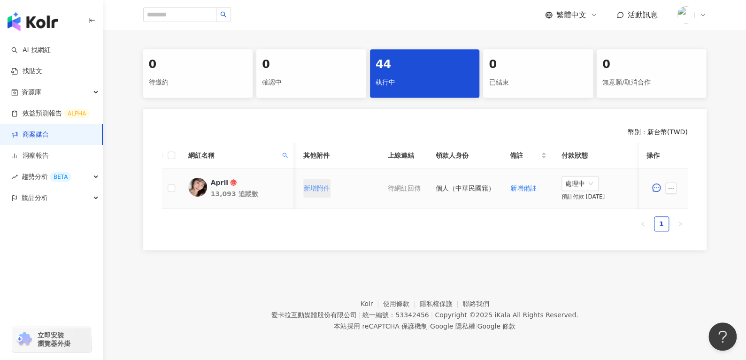
scroll to position [0, 409]
